Goal: Task Accomplishment & Management: Use online tool/utility

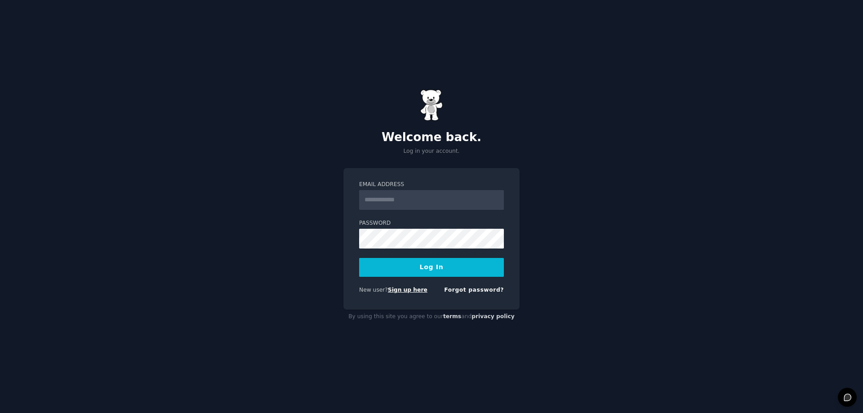
click at [409, 293] on link "Sign up here" at bounding box center [408, 290] width 40 height 6
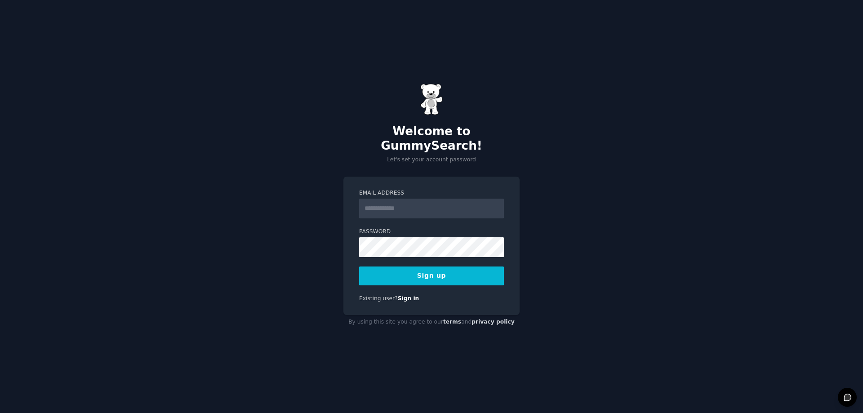
click at [441, 201] on input "Email Address" at bounding box center [431, 209] width 145 height 20
type input "**********"
click at [456, 267] on button "Sign up" at bounding box center [431, 276] width 145 height 19
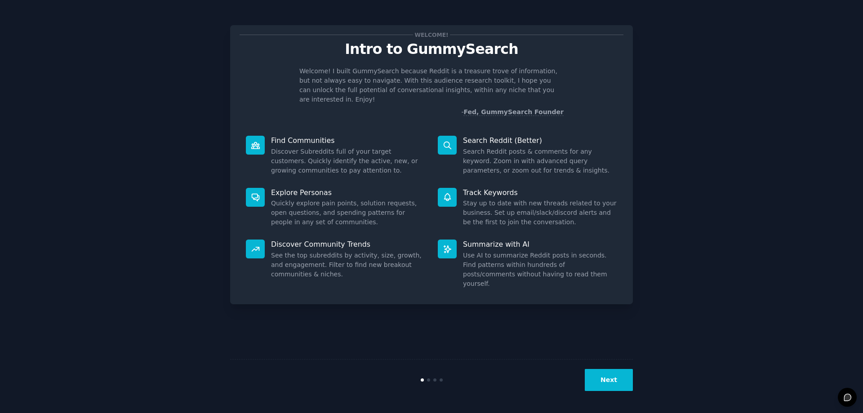
click at [611, 386] on button "Next" at bounding box center [609, 380] width 48 height 22
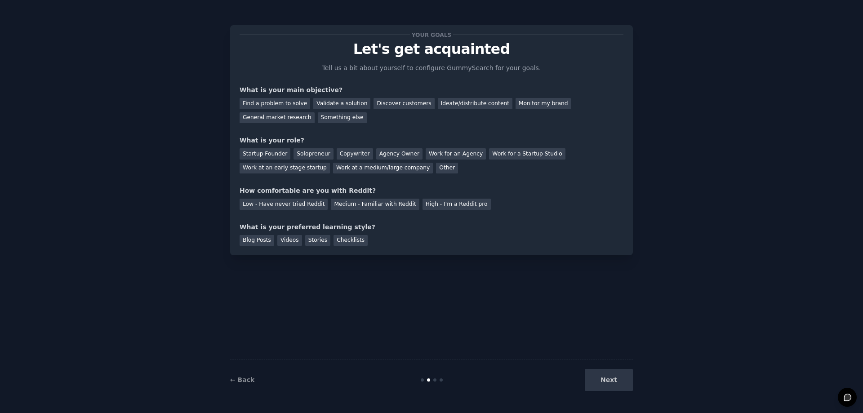
drag, startPoint x: 612, startPoint y: 385, endPoint x: 624, endPoint y: 352, distance: 35.1
click at [611, 387] on div "Next" at bounding box center [566, 380] width 134 height 22
click at [330, 102] on div "Validate a solution" at bounding box center [341, 103] width 57 height 11
click at [291, 100] on div "Find a problem to solve" at bounding box center [275, 103] width 71 height 11
click at [300, 153] on div "Solopreneur" at bounding box center [314, 153] width 40 height 11
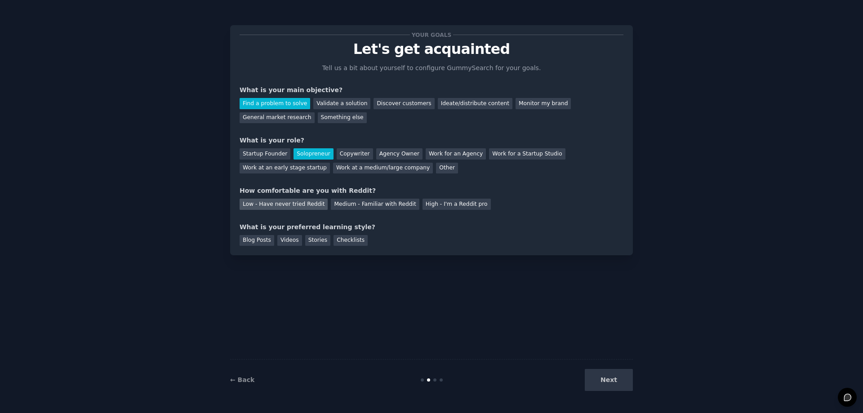
click at [302, 208] on div "Low - Have never tried Reddit" at bounding box center [284, 204] width 88 height 11
click at [261, 241] on div "Blog Posts" at bounding box center [257, 240] width 35 height 11
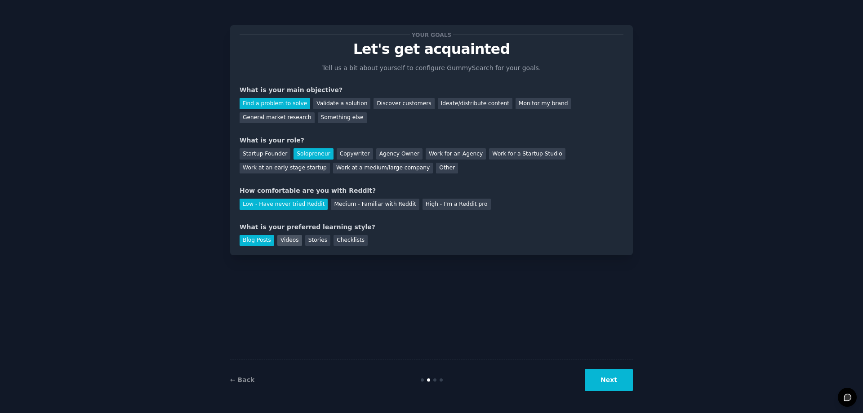
click at [286, 241] on div "Videos" at bounding box center [289, 240] width 25 height 11
click at [307, 241] on div "Stories" at bounding box center [317, 240] width 25 height 11
click at [270, 242] on div "Blog Posts" at bounding box center [257, 240] width 35 height 11
click at [629, 385] on button "Next" at bounding box center [609, 380] width 48 height 22
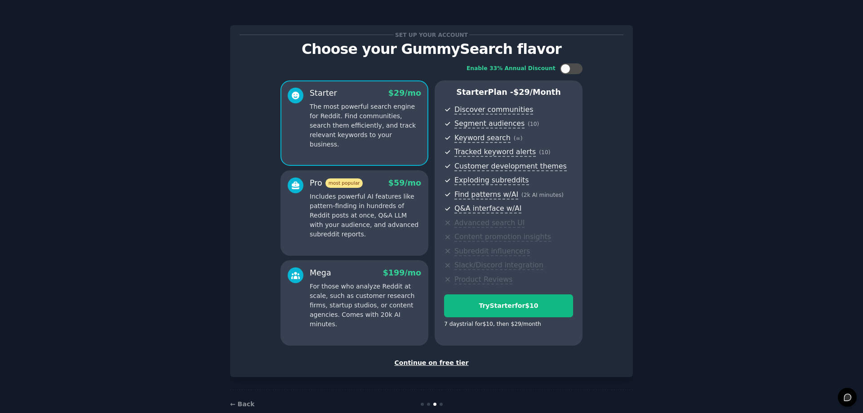
click at [450, 363] on div "Continue on free tier" at bounding box center [432, 362] width 384 height 9
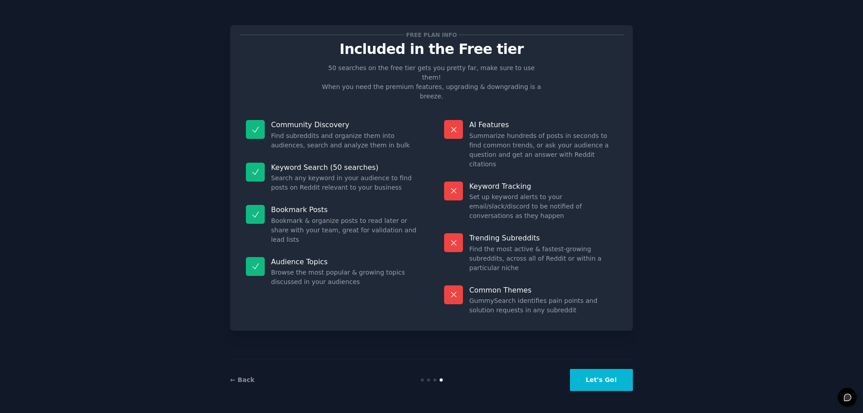
click at [606, 383] on button "Let's Go!" at bounding box center [601, 380] width 63 height 22
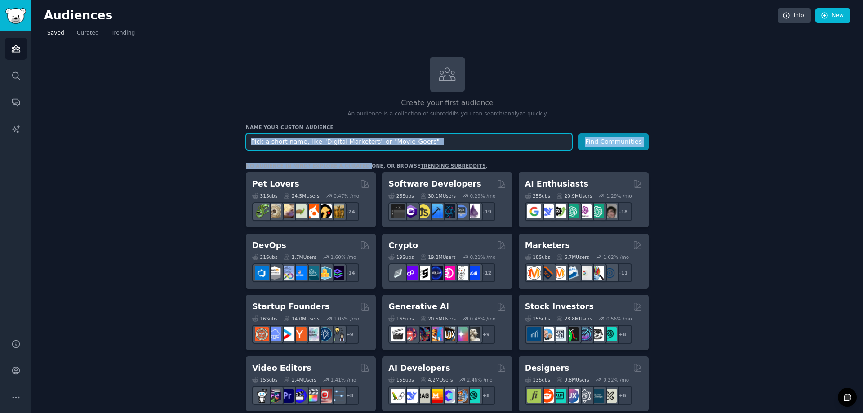
click at [355, 143] on input "text" at bounding box center [409, 142] width 326 height 17
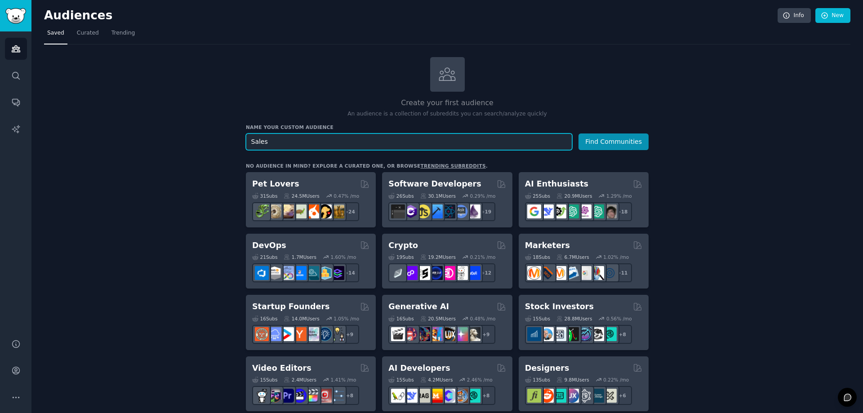
type input "Sales"
click at [579, 134] on button "Find Communities" at bounding box center [614, 142] width 70 height 17
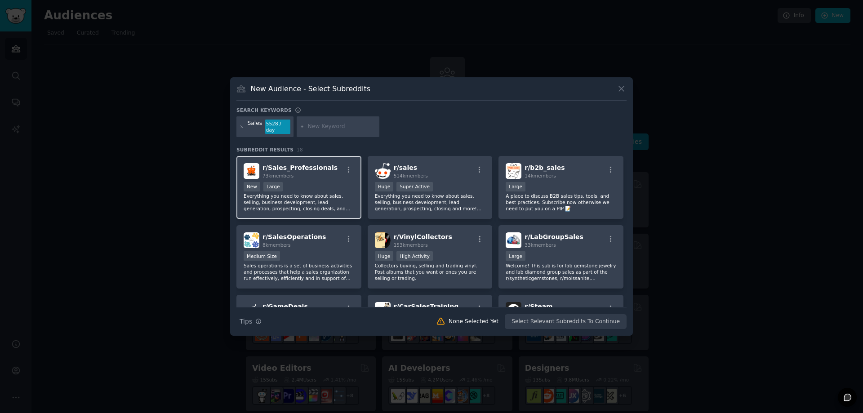
click at [333, 187] on div "New Large" at bounding box center [299, 187] width 111 height 11
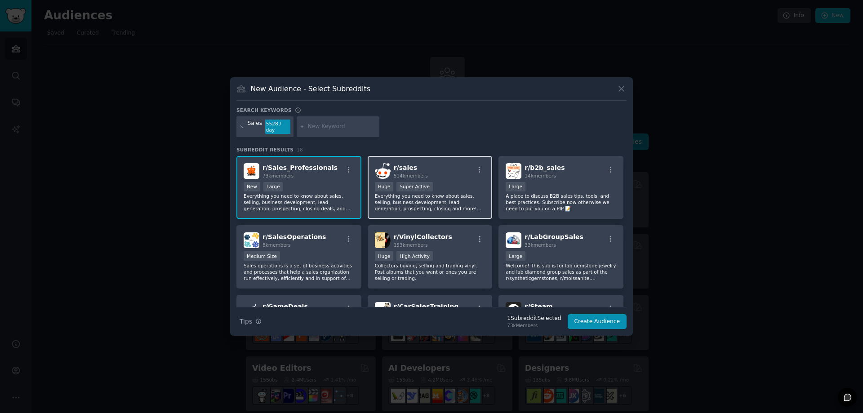
click at [412, 163] on h2 "r/ sales 514k members" at bounding box center [411, 171] width 34 height 16
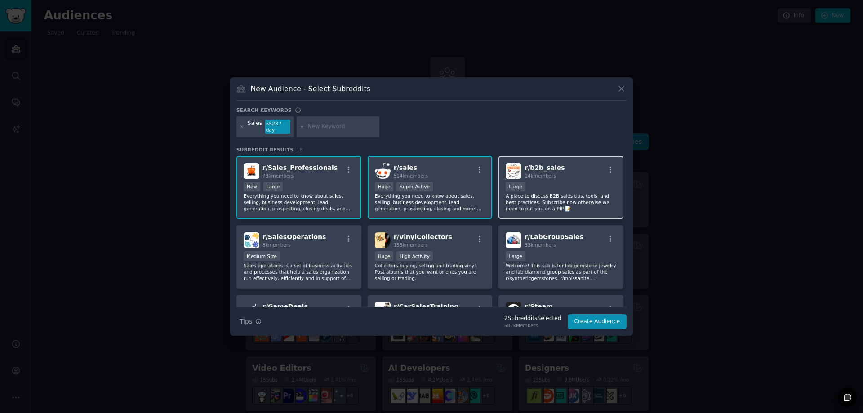
click at [556, 159] on div "r/ b2b_sales 14k members Large A place to discuss B2B sales tips, tools, and be…" at bounding box center [561, 187] width 125 height 63
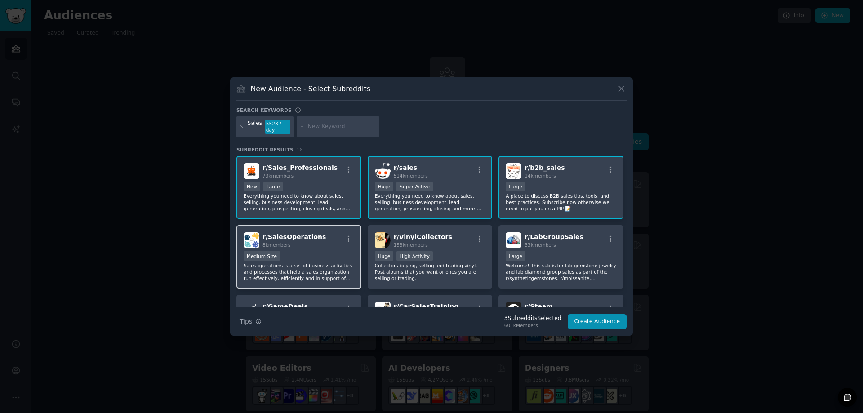
click at [325, 242] on div "r/ SalesOperations 8k members" at bounding box center [299, 240] width 111 height 16
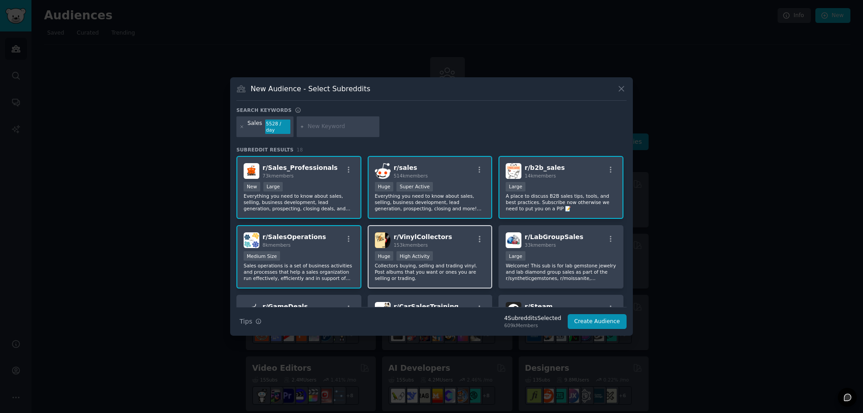
click at [458, 237] on div "r/ VinylCollectors 153k members" at bounding box center [430, 240] width 111 height 16
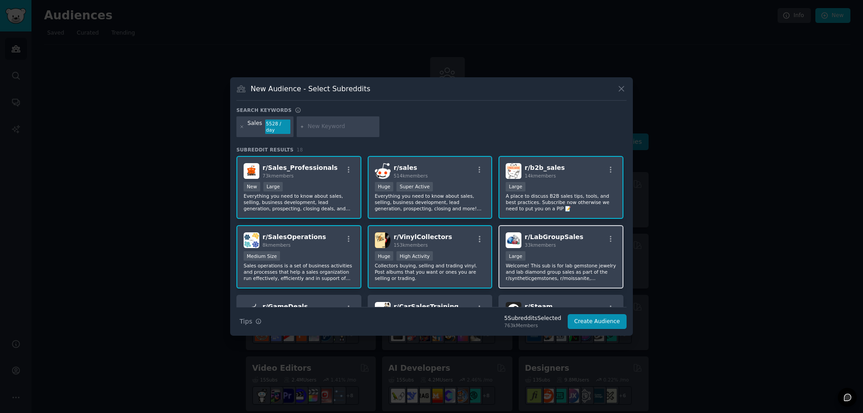
click at [560, 225] on div "r/ LabGroupSales 33k members Large Welcome! This sub is for lab gemstone jewelr…" at bounding box center [561, 256] width 125 height 63
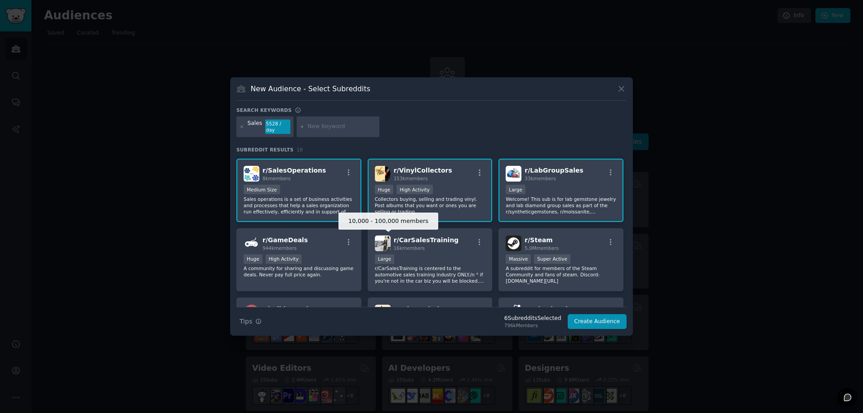
scroll to position [158, 0]
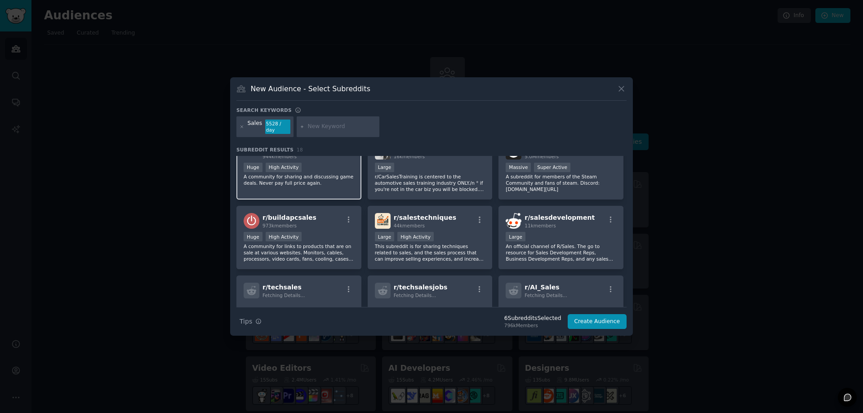
click at [327, 176] on p "A community for sharing and discussing game deals. Never pay full price again." at bounding box center [299, 180] width 111 height 13
click at [441, 187] on p "r/CarSalesTraining is centered to the automotive sales training industry ONLY./…" at bounding box center [430, 183] width 111 height 19
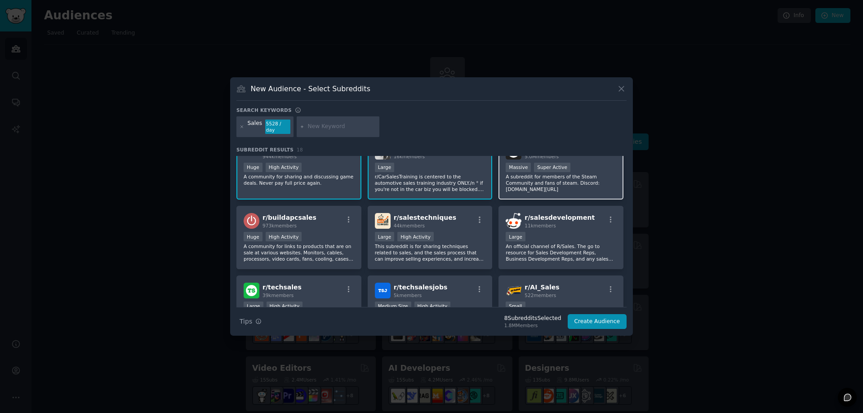
click at [551, 185] on div "r/ Steam 5.0M members Massive Super Active A subreddit for members of the Steam…" at bounding box center [561, 168] width 125 height 63
click at [597, 325] on button "Create Audience" at bounding box center [597, 321] width 59 height 15
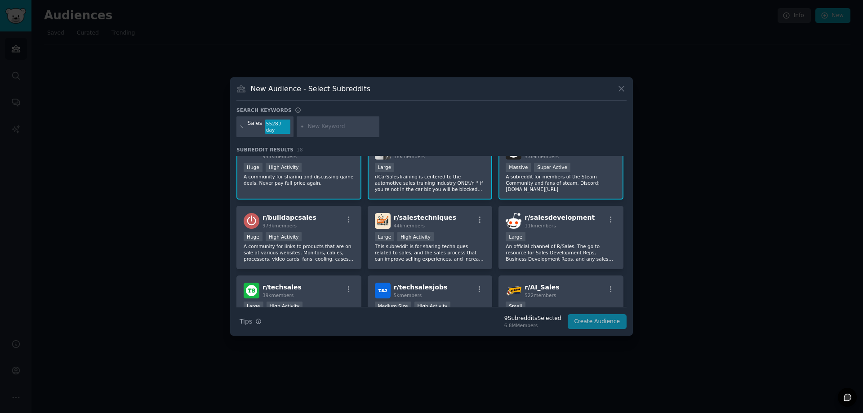
click at [598, 318] on div "Search Tips Tips 9 Subreddit s Selected 6.8M Members Create Audience" at bounding box center [431, 318] width 390 height 22
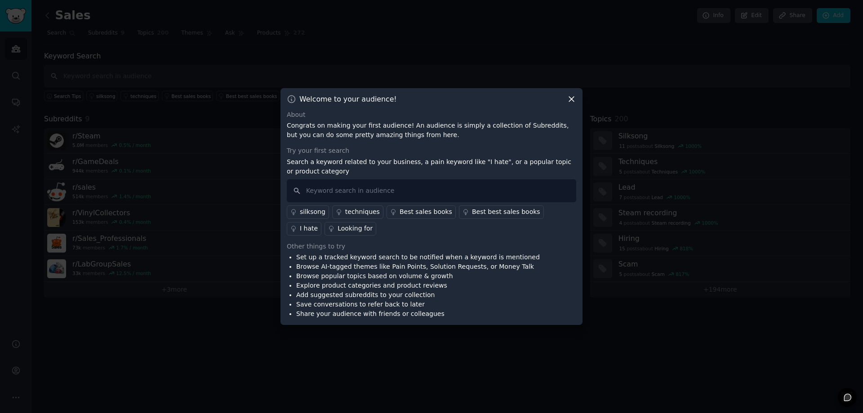
click at [569, 103] on icon at bounding box center [571, 98] width 9 height 9
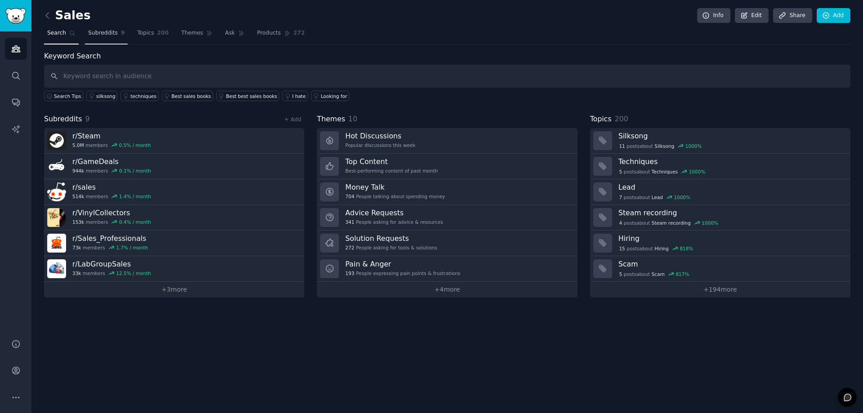
click at [102, 37] on link "Subreddits 9" at bounding box center [106, 35] width 43 height 18
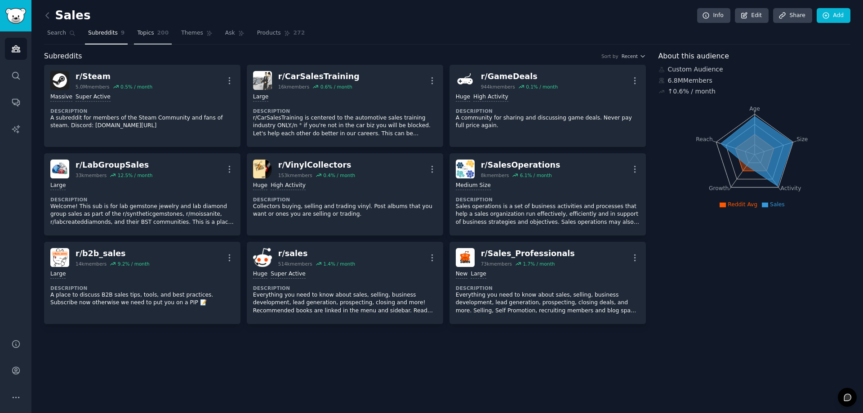
click at [144, 36] on span "Topics" at bounding box center [145, 33] width 17 height 8
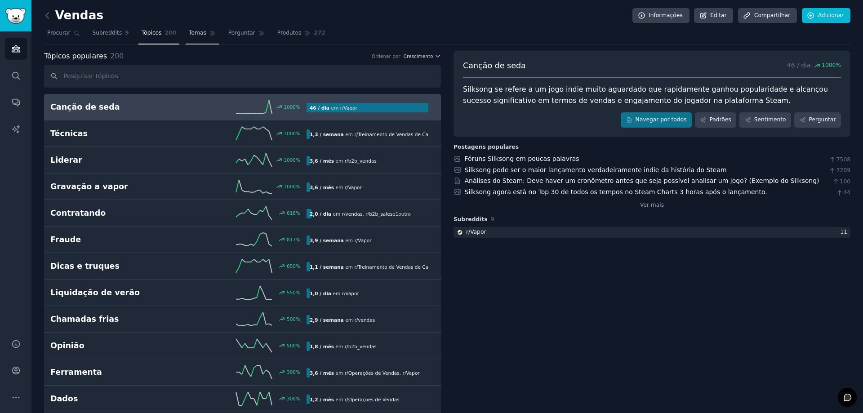
click at [189, 31] on font "Temas" at bounding box center [198, 33] width 18 height 6
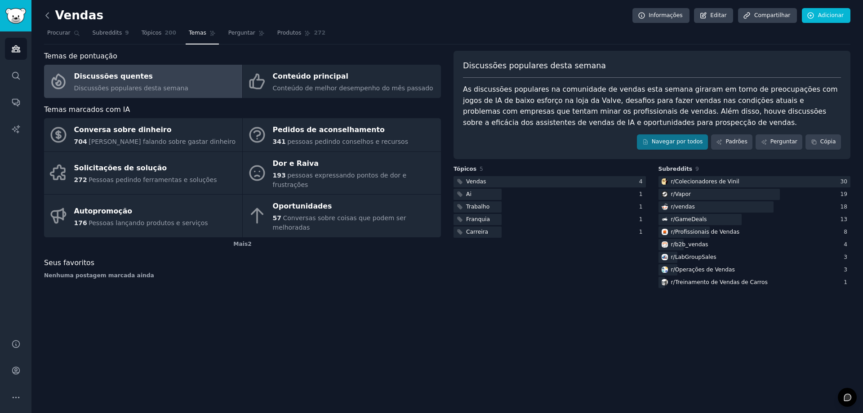
click at [49, 14] on icon at bounding box center [47, 15] width 9 height 9
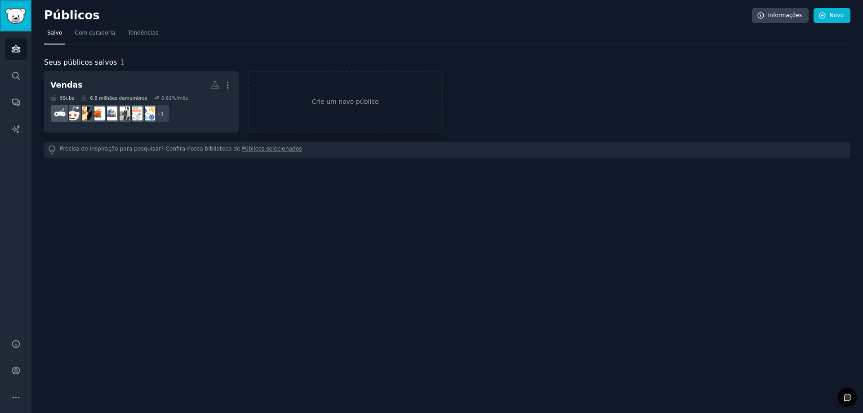
click at [11, 18] on img "Barra lateral" at bounding box center [15, 16] width 21 height 16
click at [18, 15] on img "Barra lateral" at bounding box center [15, 16] width 21 height 16
click at [836, 21] on link "Novo" at bounding box center [832, 15] width 37 height 15
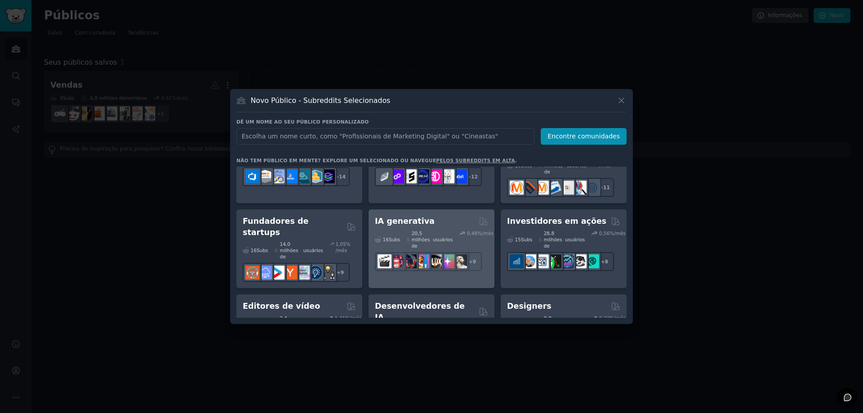
scroll to position [135, 0]
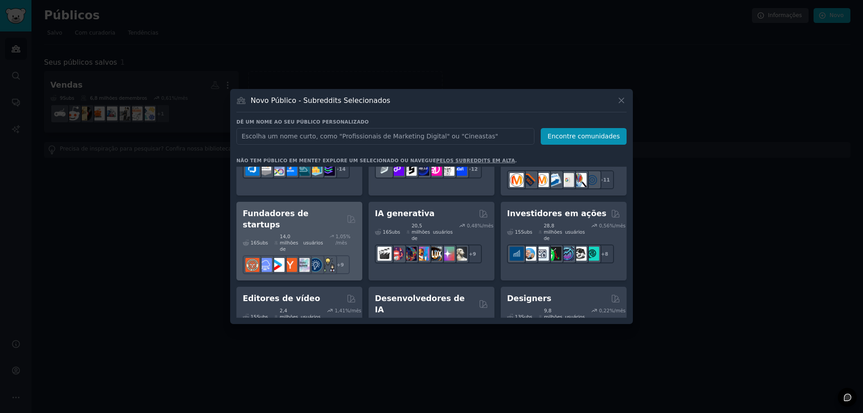
click at [308, 209] on font "Fundadores de startups" at bounding box center [276, 219] width 66 height 20
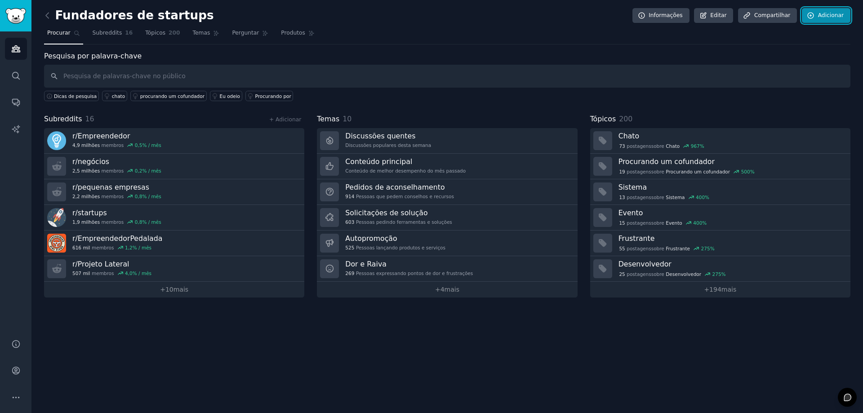
click at [818, 15] on link "Adicionar" at bounding box center [826, 15] width 49 height 15
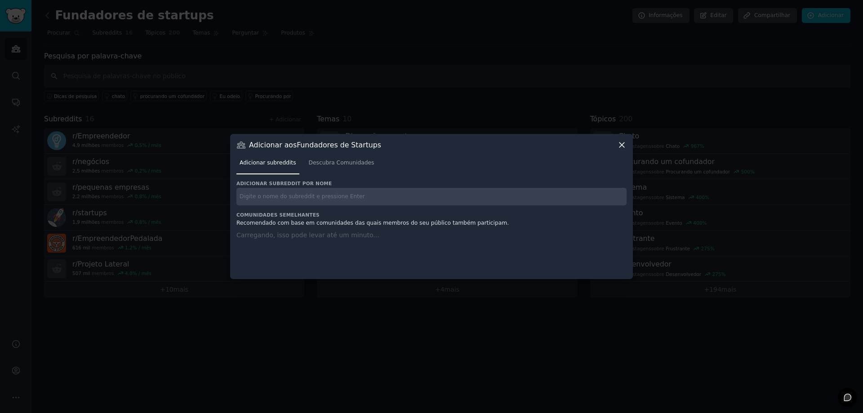
click at [615, 146] on div "Adicionar aos Fundadores de Startups" at bounding box center [431, 144] width 390 height 9
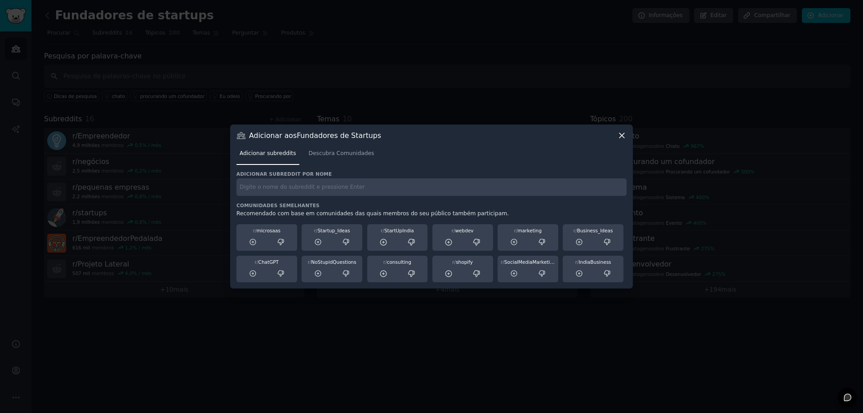
click at [62, 36] on div at bounding box center [431, 206] width 863 height 413
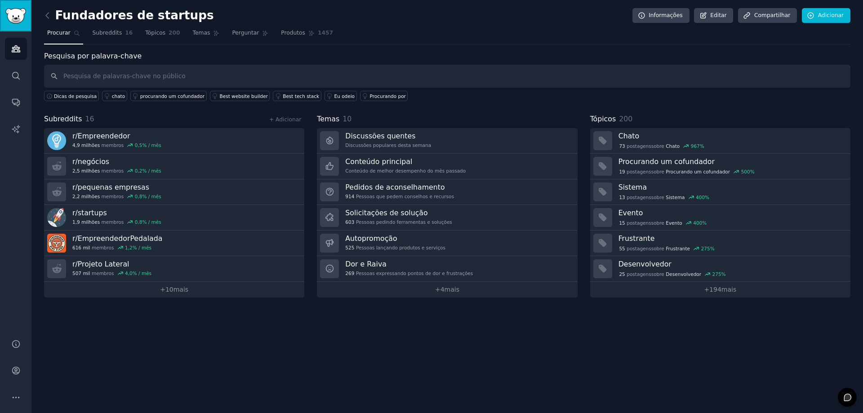
click at [20, 18] on img "Barra lateral" at bounding box center [15, 16] width 21 height 16
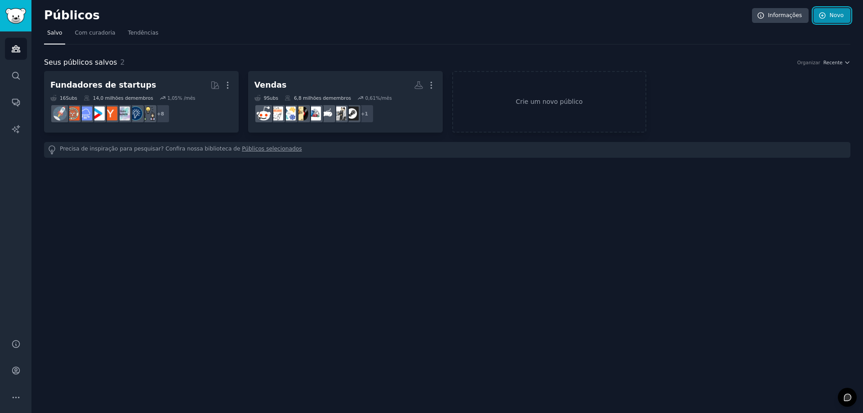
click at [830, 13] on font "Novo" at bounding box center [837, 15] width 14 height 6
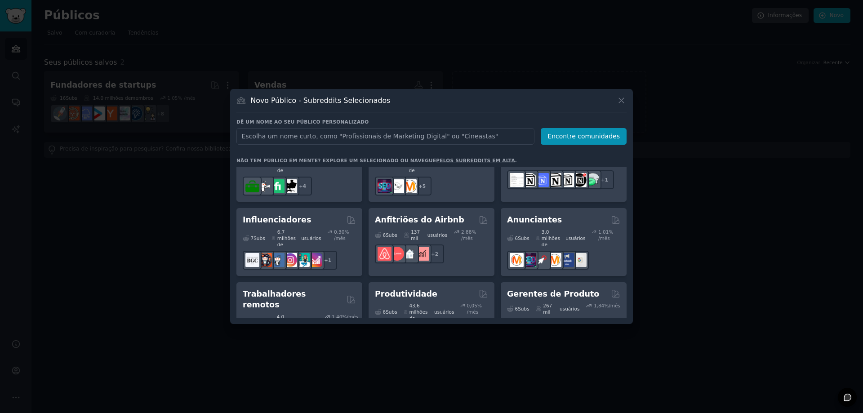
scroll to position [799, 0]
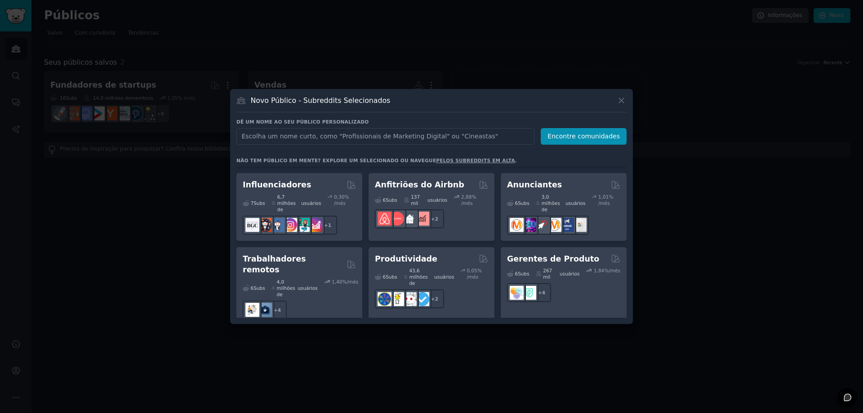
click at [436, 332] on div "Vendas B2B 5 Subs ​ 574 mil usuários 2,20 % /mês r/vendas" at bounding box center [432, 368] width 126 height 72
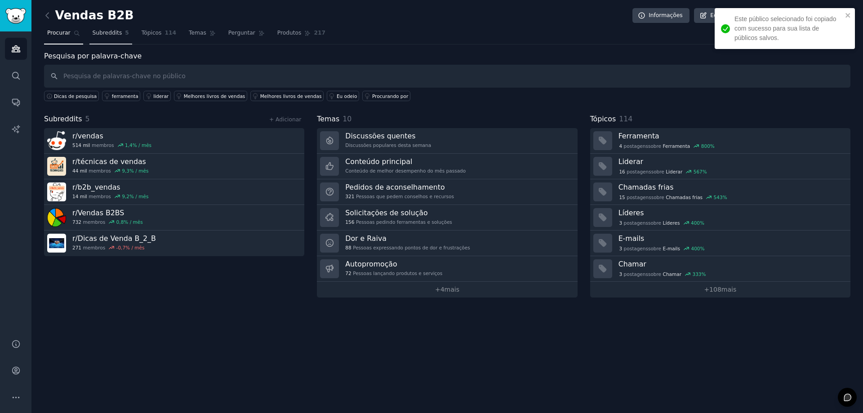
click at [108, 34] on font "Subreddits" at bounding box center [108, 33] width 30 height 6
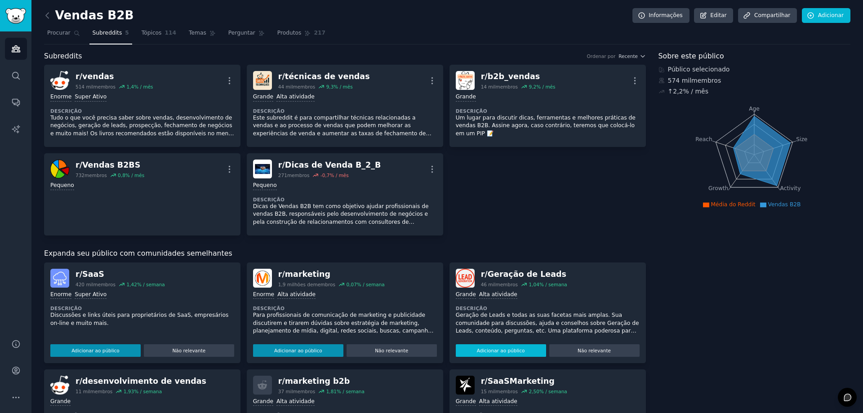
click at [476, 347] on button "Adicionar ao público" at bounding box center [501, 350] width 90 height 13
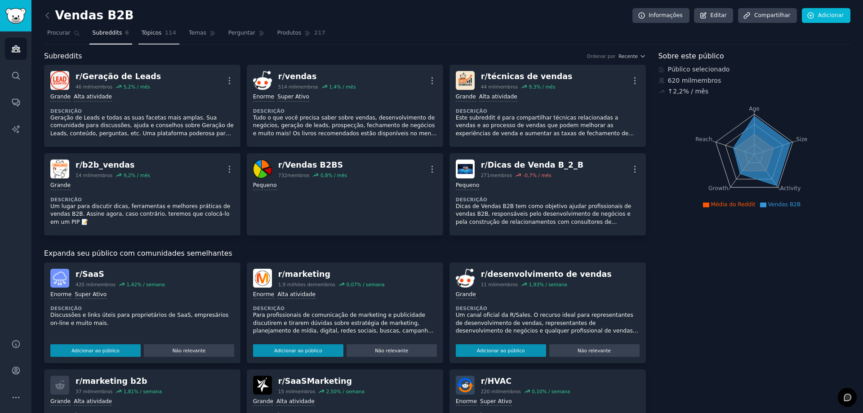
click at [165, 37] on span "114" at bounding box center [171, 33] width 12 height 8
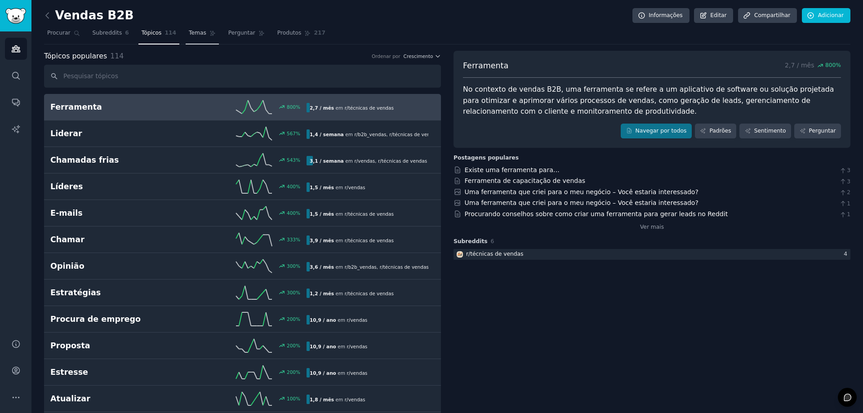
click at [196, 36] on link "Temas" at bounding box center [202, 35] width 33 height 18
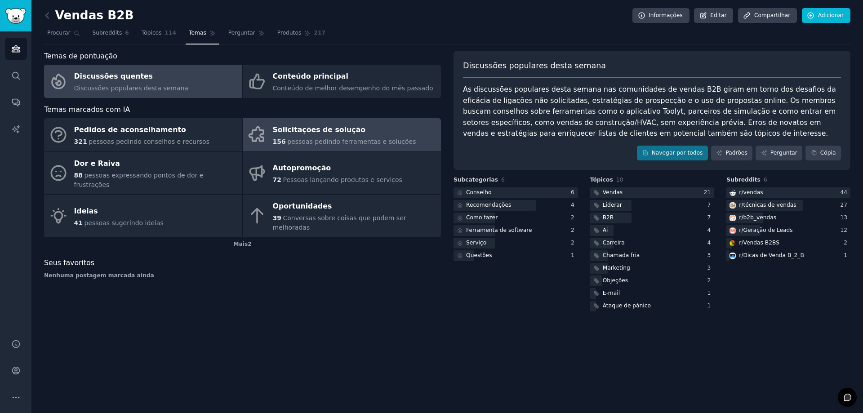
click at [307, 134] on font "Solicitações de solução" at bounding box center [319, 129] width 93 height 9
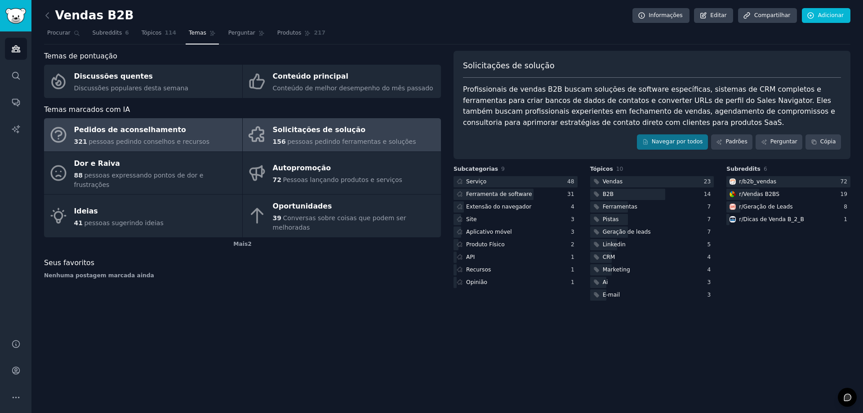
click at [168, 133] on div "Pedidos de aconselhamento" at bounding box center [141, 130] width 135 height 14
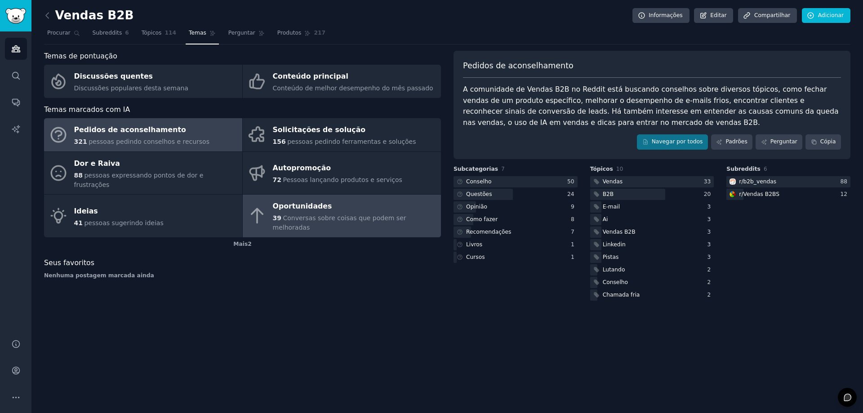
click at [313, 214] on font "Conversas sobre coisas que podem ser melhoradas" at bounding box center [340, 222] width 134 height 17
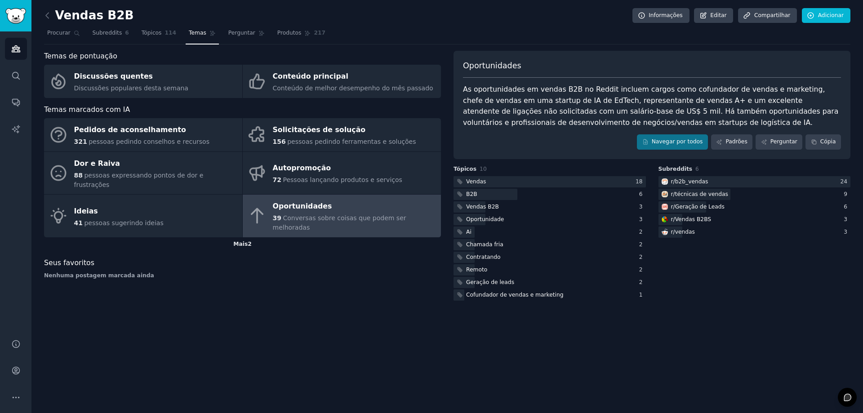
click at [241, 237] on div "Mais 2" at bounding box center [242, 244] width 397 height 14
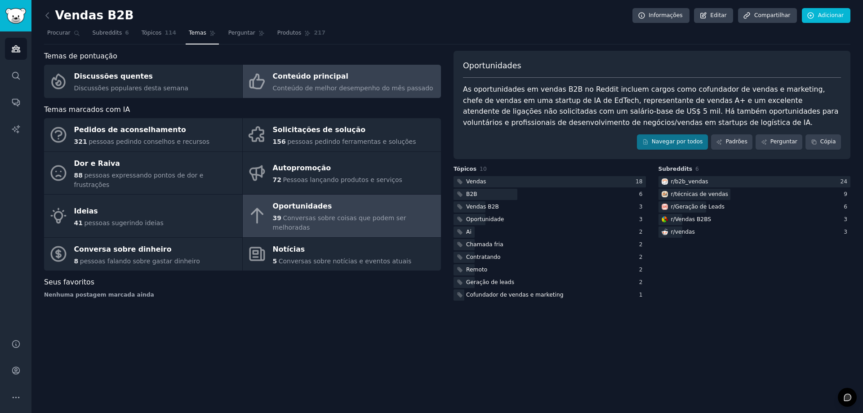
click at [326, 85] on font "Conteúdo de melhor desempenho do mês passado" at bounding box center [353, 88] width 160 height 7
